Goal: Use online tool/utility: Utilize a website feature to perform a specific function

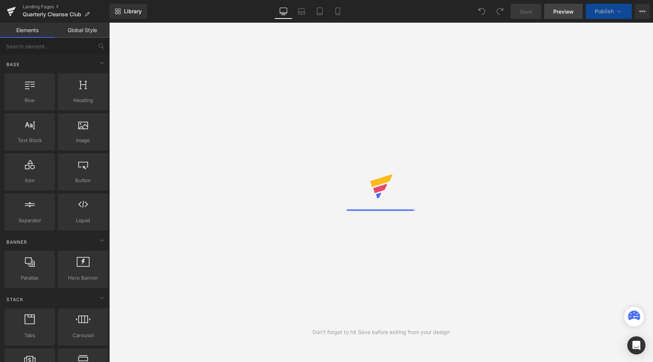
click at [571, 13] on span "Preview" at bounding box center [564, 12] width 20 height 8
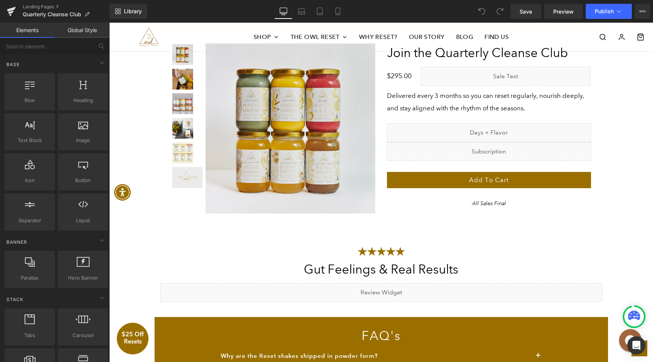
scroll to position [1566, 0]
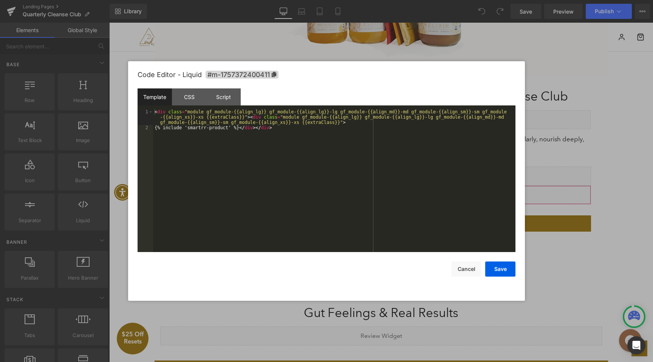
click at [471, 0] on div "You are previewing how the will restyle your page. You can not edit Elements in…" at bounding box center [326, 0] width 653 height 0
click at [199, 100] on div "CSS" at bounding box center [189, 96] width 34 height 17
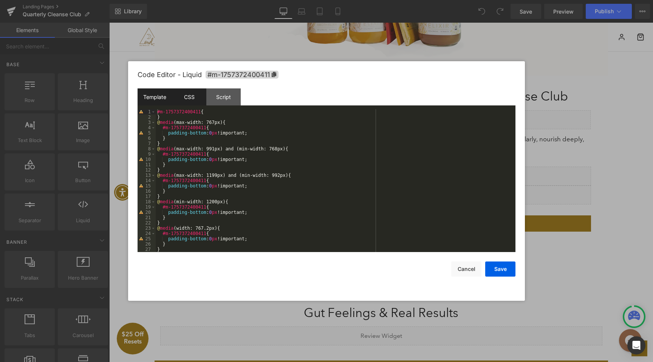
click at [159, 96] on div "Template" at bounding box center [155, 96] width 34 height 17
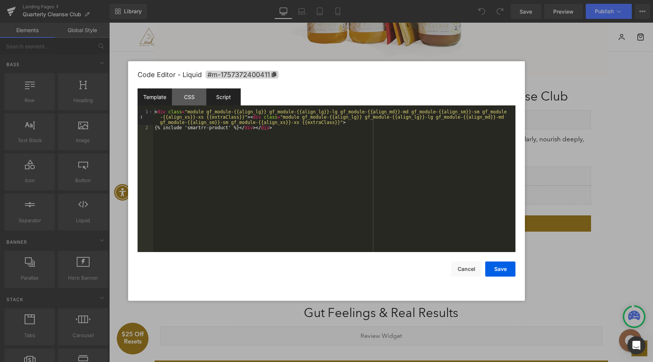
click at [228, 102] on div "Script" at bounding box center [223, 96] width 34 height 17
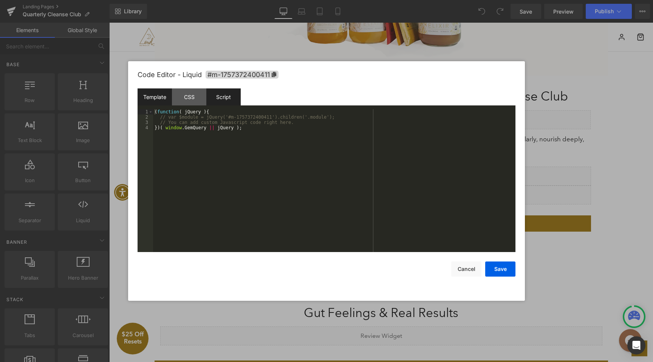
click at [160, 104] on div "Template" at bounding box center [155, 96] width 34 height 17
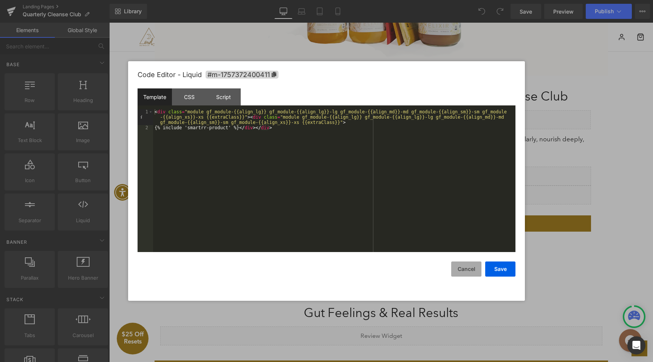
click at [459, 268] on button "Cancel" at bounding box center [467, 269] width 30 height 15
click at [497, 191] on icon at bounding box center [499, 192] width 5 height 6
click at [467, 273] on button "Cancel" at bounding box center [467, 269] width 30 height 15
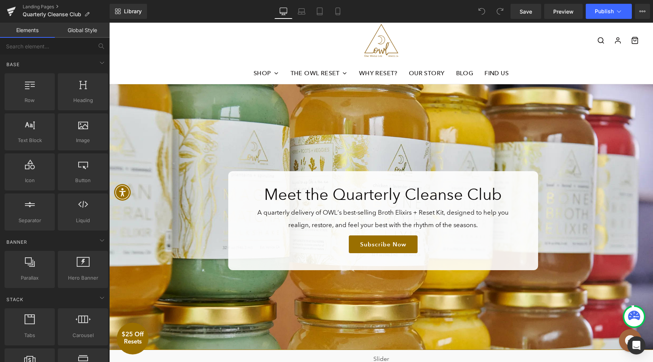
scroll to position [0, 0]
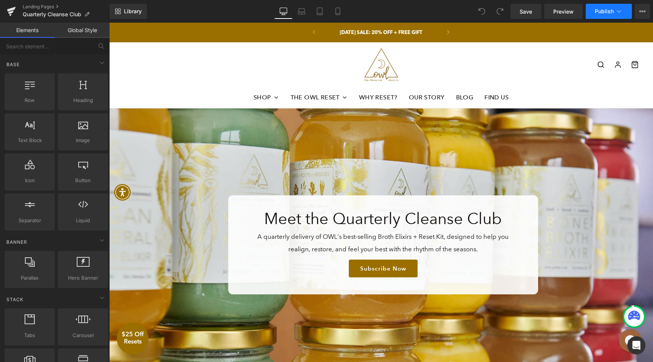
click at [621, 14] on icon at bounding box center [620, 12] width 8 height 8
click at [637, 11] on button "View Live Page View with current Template Save Template to Library Schedule Pub…" at bounding box center [642, 11] width 15 height 15
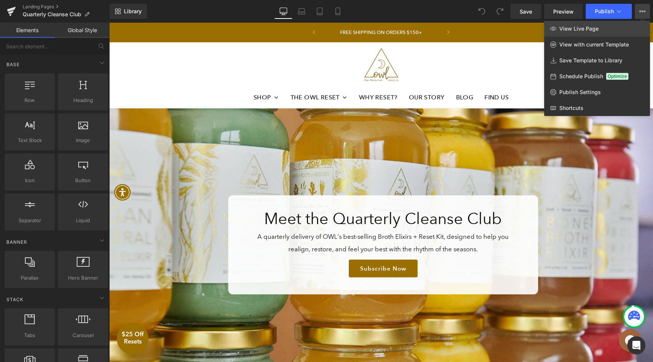
click at [587, 32] on link "View Live Page" at bounding box center [598, 29] width 106 height 16
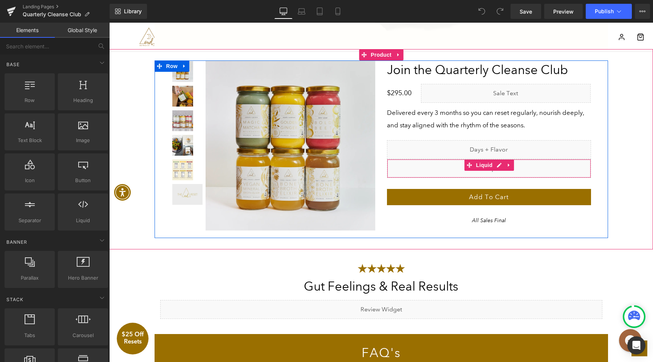
scroll to position [1559, 0]
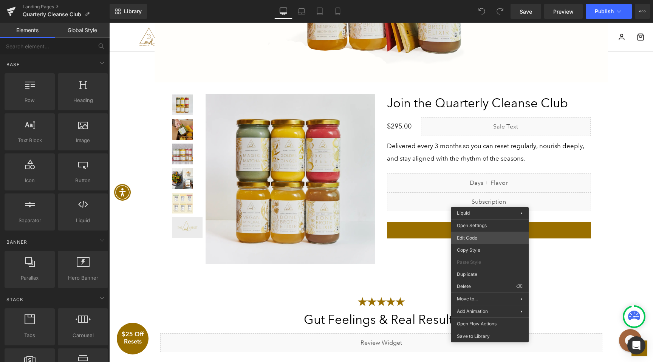
click at [480, 0] on div "You are previewing how the will restyle your page. You can not edit Elements in…" at bounding box center [326, 0] width 653 height 0
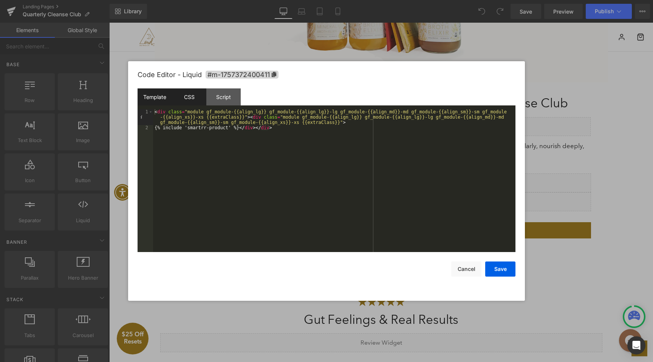
click at [194, 98] on div "CSS" at bounding box center [189, 96] width 34 height 17
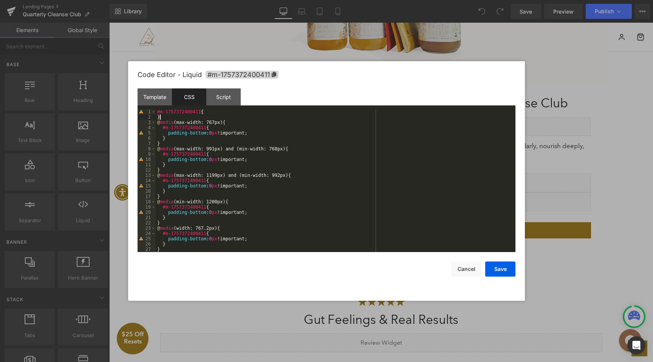
click at [199, 116] on div "#m-1757372400411 { } @ media (max-width: 767px) { #m-1757372400411 { padding-bo…" at bounding box center [334, 186] width 357 height 154
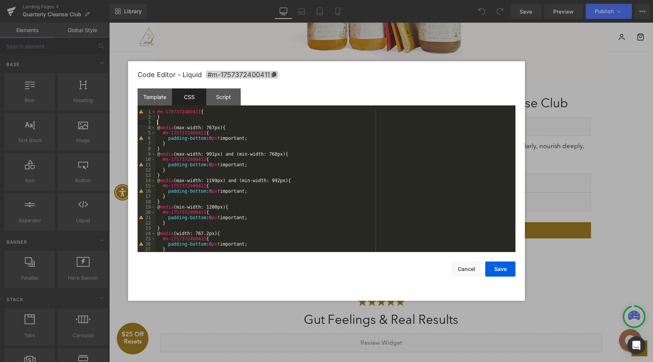
paste textarea
click at [157, 124] on div "#m-1757372400411 { } data-smartrr-regular-price ] @ media (max-width: 767px) { …" at bounding box center [334, 186] width 357 height 154
drag, startPoint x: 200, startPoint y: 113, endPoint x: 133, endPoint y: 113, distance: 66.9
click at [133, 113] on div "Code Editor - Liquid #m-1757372400411 Template CSS Script Data 1 2 < div class …" at bounding box center [326, 181] width 397 height 240
click at [157, 123] on div "#m-1757372400411 { } [ data-smartrr-regular-price ] @ media (max-width: 767px) …" at bounding box center [334, 186] width 357 height 154
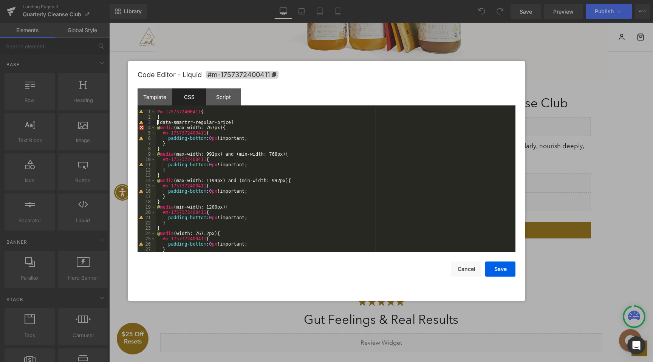
paste textarea
click at [286, 122] on div "#m-1757372400411 { } #m-1757372400411 [ data-smartrr-regular-price ] @ media (m…" at bounding box center [334, 186] width 357 height 154
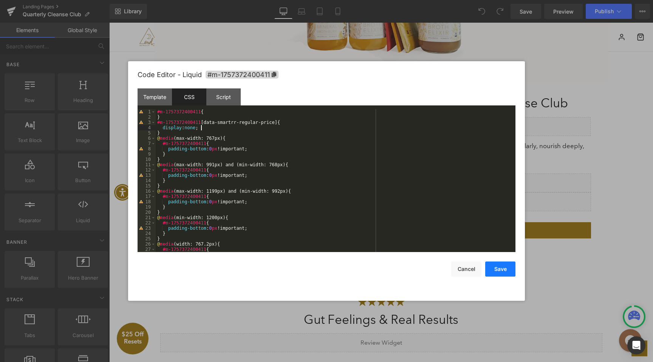
click at [510, 270] on button "Save" at bounding box center [501, 269] width 30 height 15
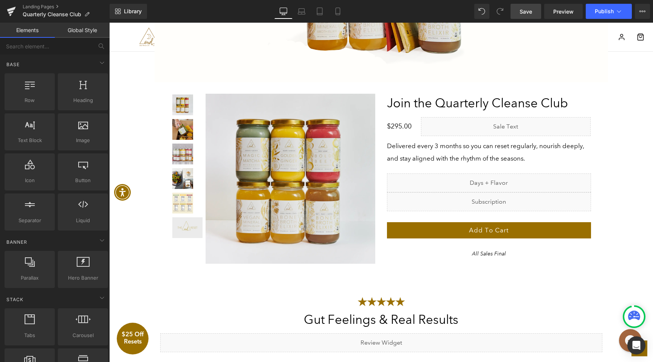
click at [537, 14] on link "Save" at bounding box center [526, 11] width 31 height 15
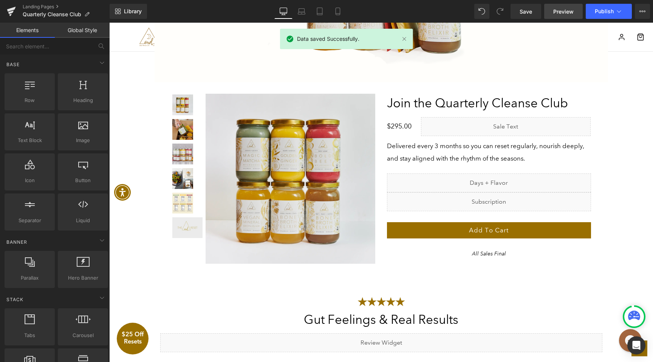
click at [562, 15] on link "Preview" at bounding box center [564, 11] width 39 height 15
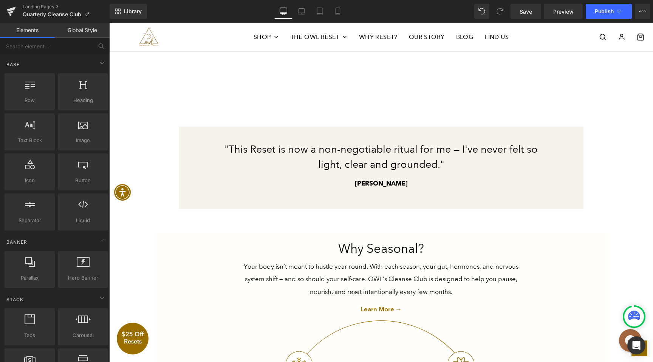
scroll to position [1103, 0]
